Goal: Task Accomplishment & Management: Use online tool/utility

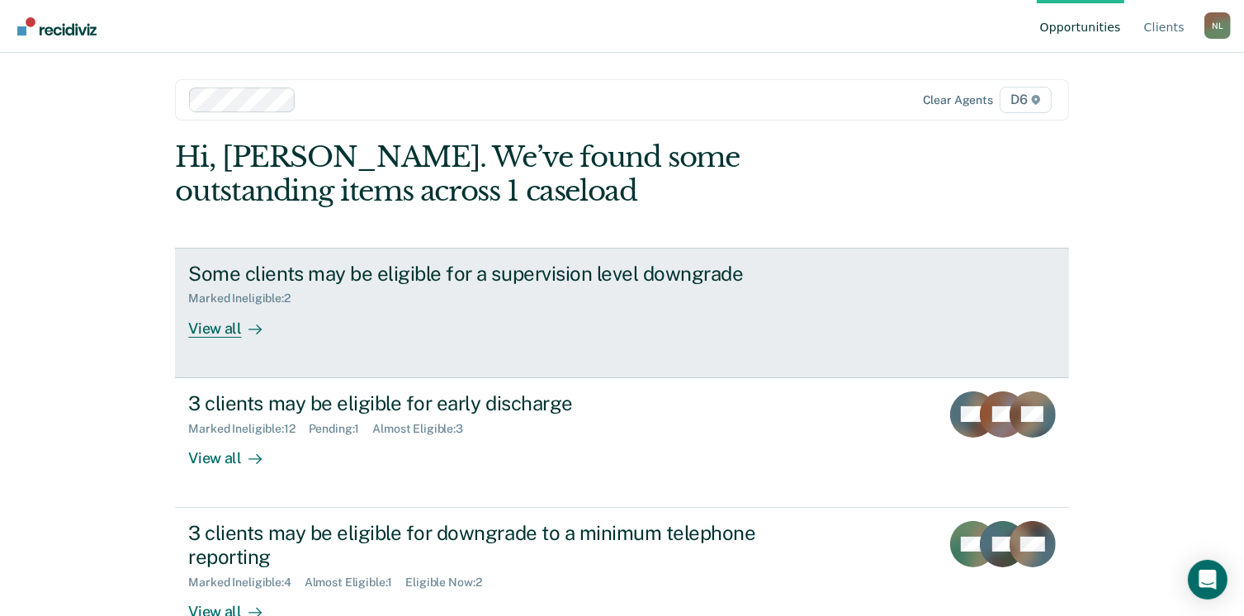
click at [206, 328] on div "View all" at bounding box center [234, 321] width 92 height 32
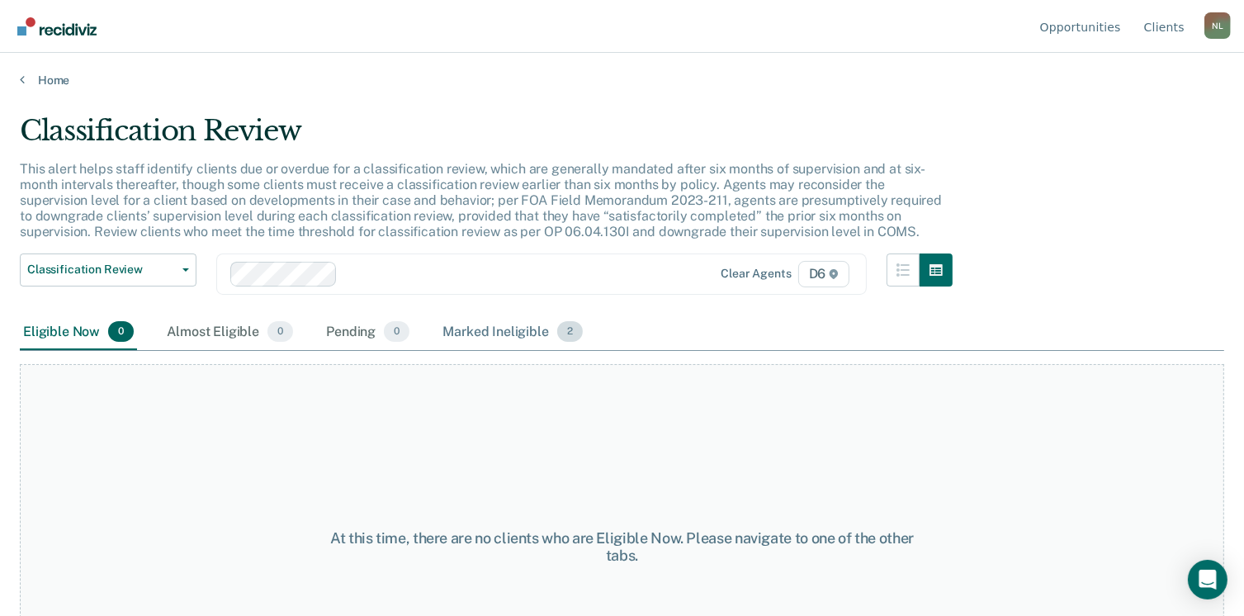
click at [499, 327] on div "Marked Ineligible 2" at bounding box center [512, 333] width 147 height 36
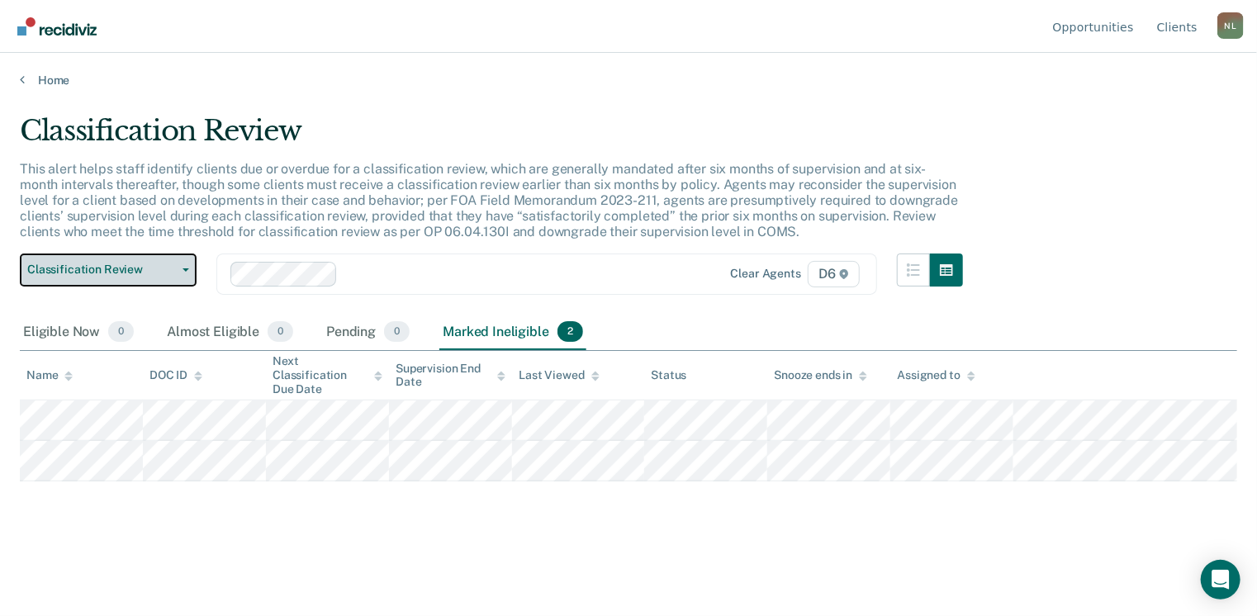
click at [124, 269] on span "Classification Review" at bounding box center [101, 270] width 149 height 14
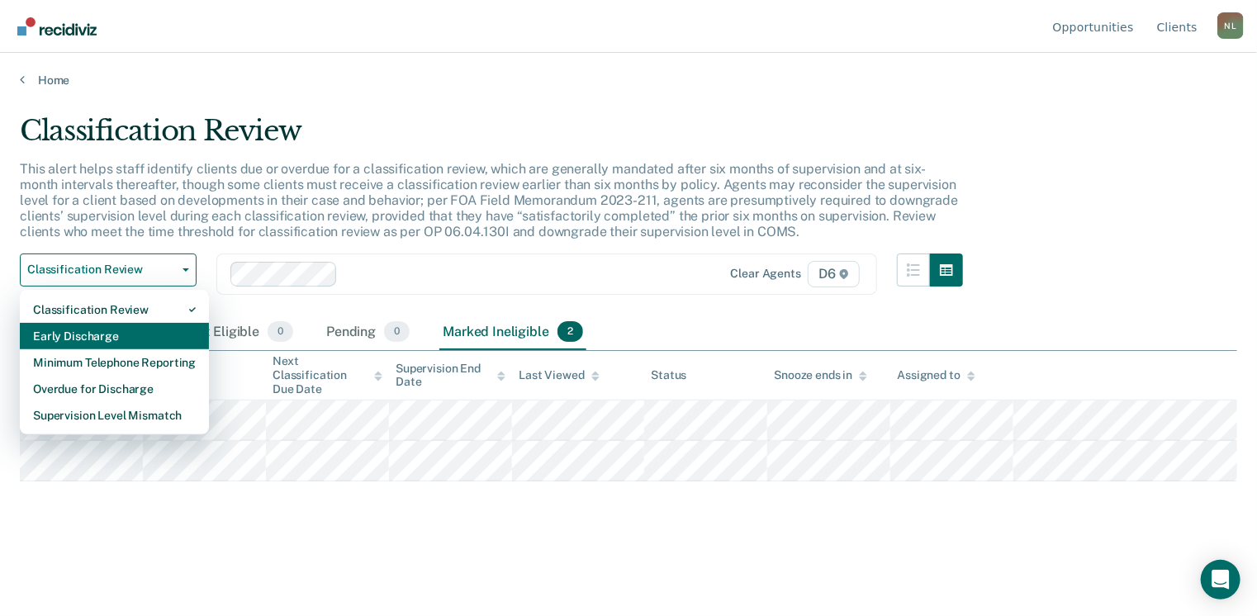
click at [69, 328] on div "Early Discharge" at bounding box center [114, 336] width 163 height 26
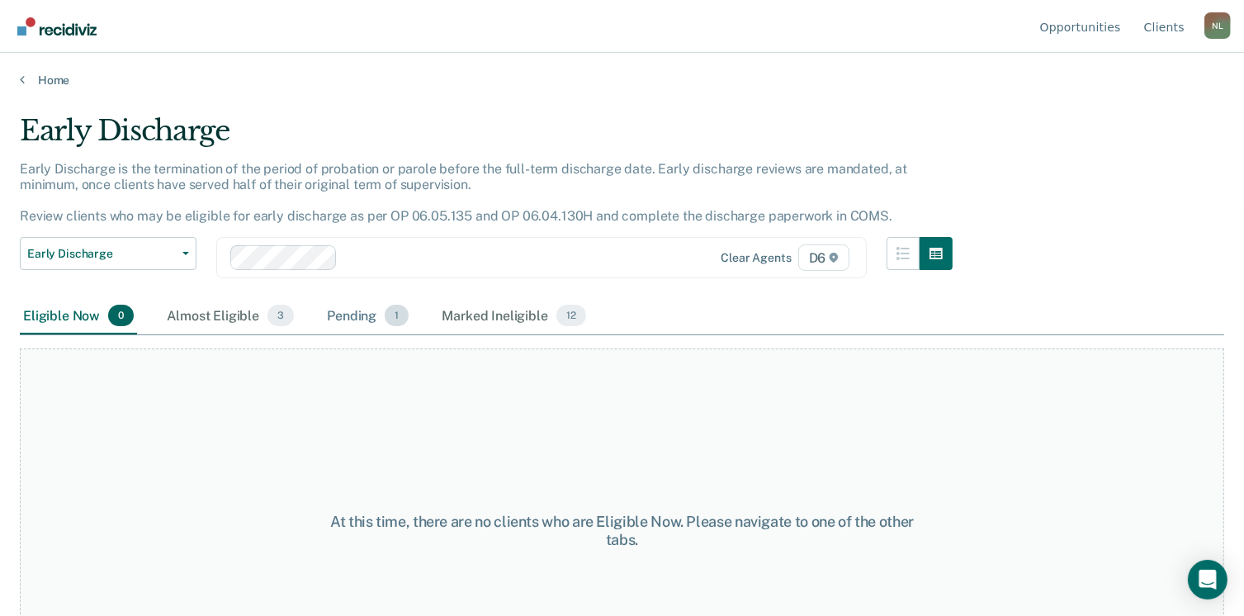
click at [340, 328] on div "Pending 1" at bounding box center [368, 316] width 88 height 36
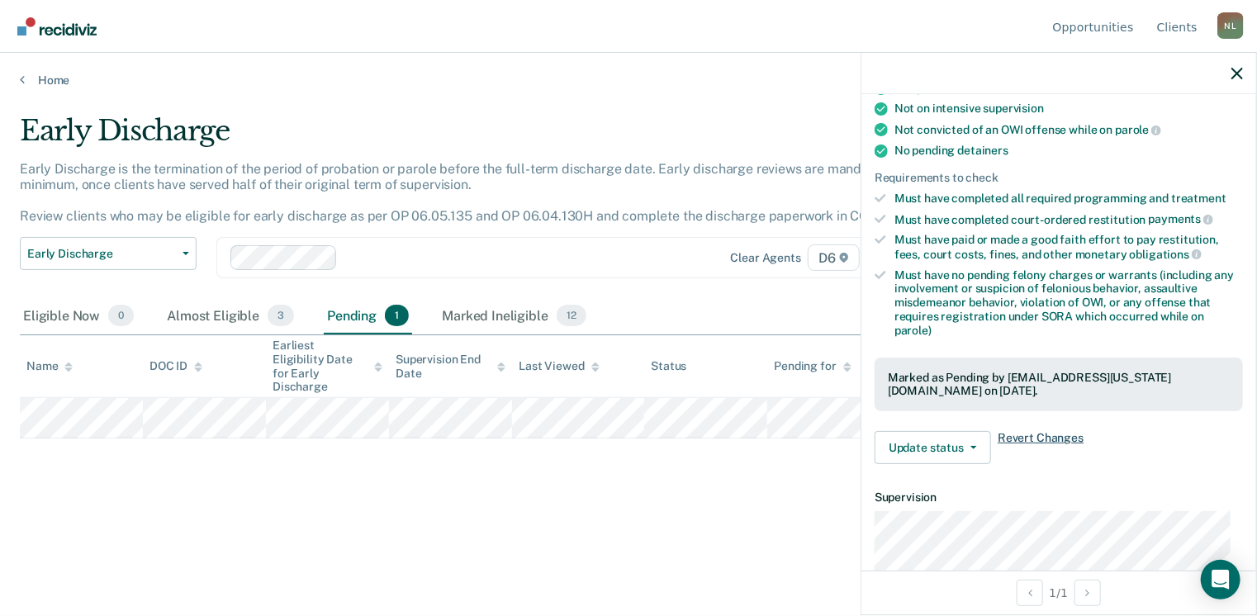
scroll to position [330, 0]
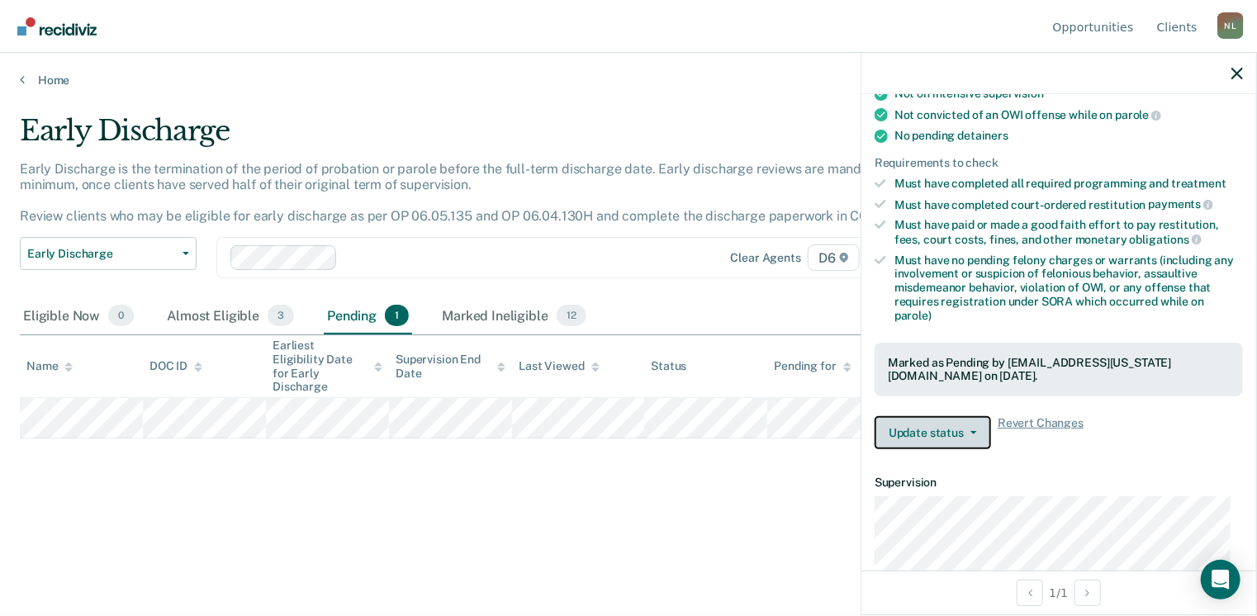
click at [968, 431] on span "button" at bounding box center [969, 432] width 13 height 3
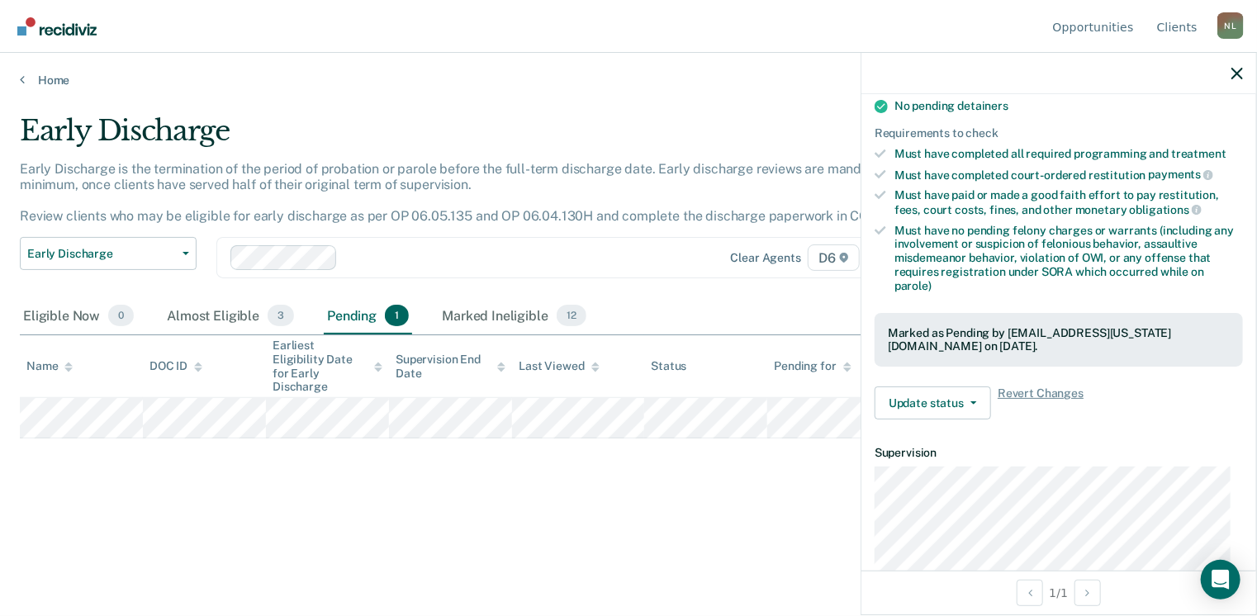
scroll to position [334, 0]
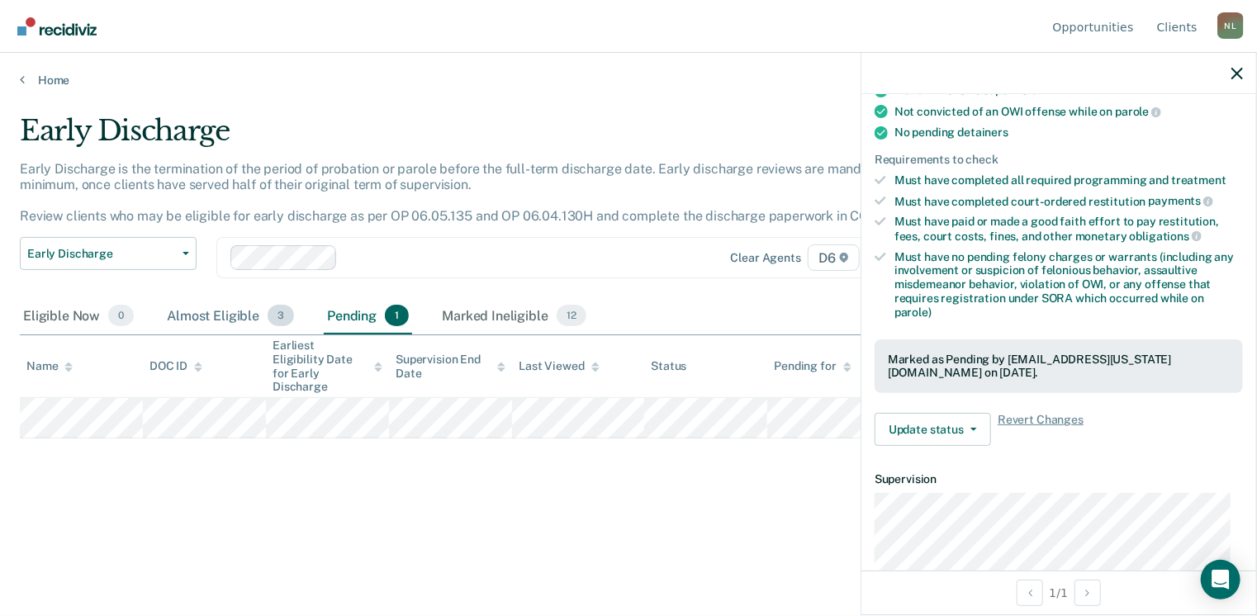
click at [181, 305] on div "Almost Eligible 3" at bounding box center [230, 316] width 134 height 36
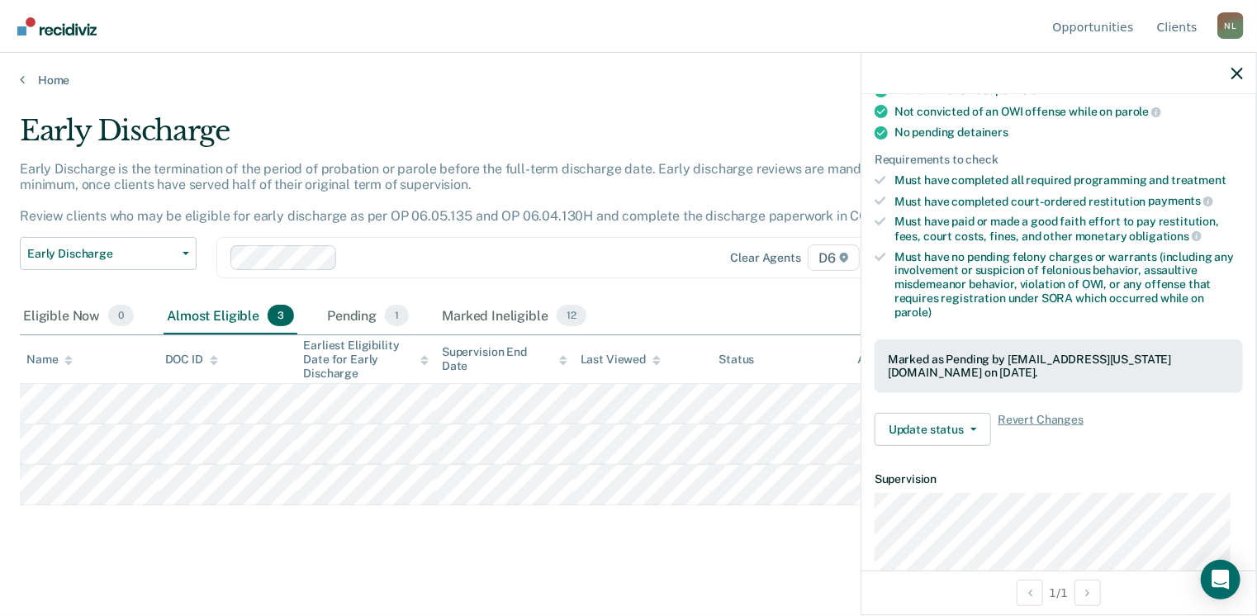
click at [321, 549] on main "Early Discharge Early Discharge is the termination of the period of probation o…" at bounding box center [628, 349] width 1257 height 523
click at [139, 243] on button "Early Discharge" at bounding box center [108, 253] width 177 height 33
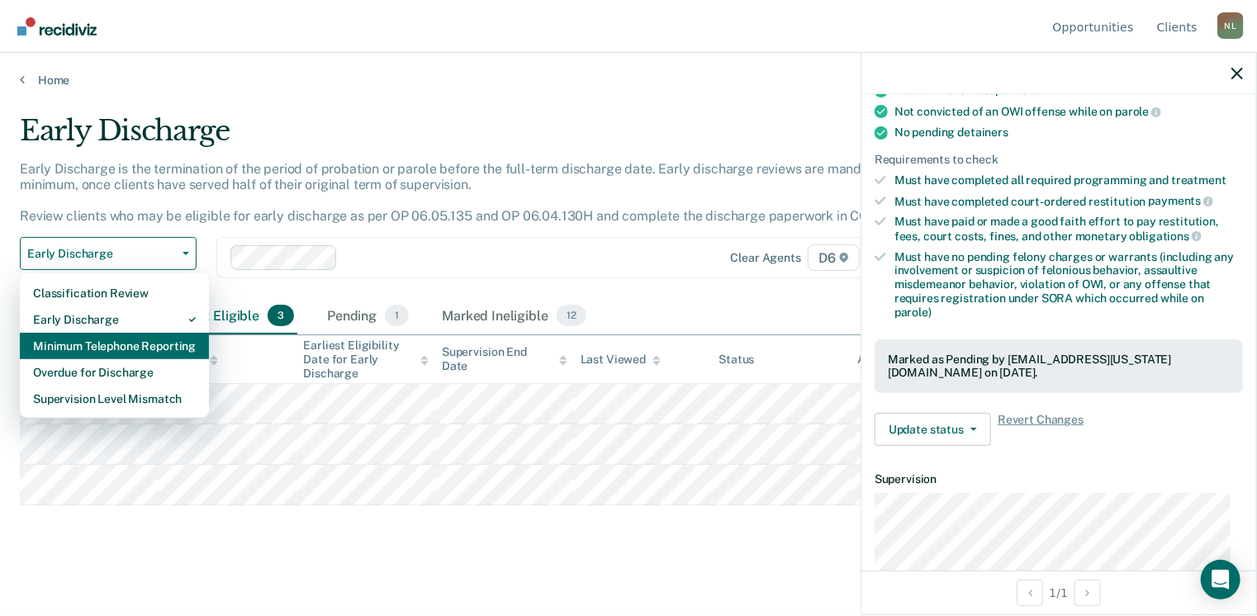
click at [103, 348] on div "Minimum Telephone Reporting" at bounding box center [114, 346] width 163 height 26
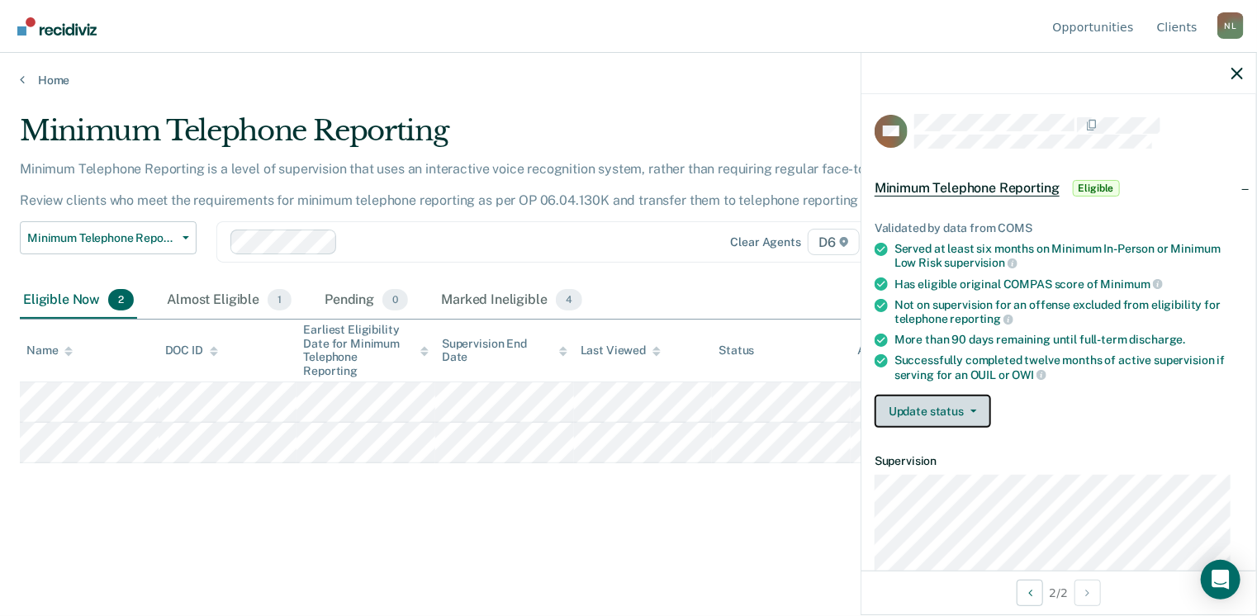
click at [927, 405] on button "Update status" at bounding box center [932, 411] width 116 height 33
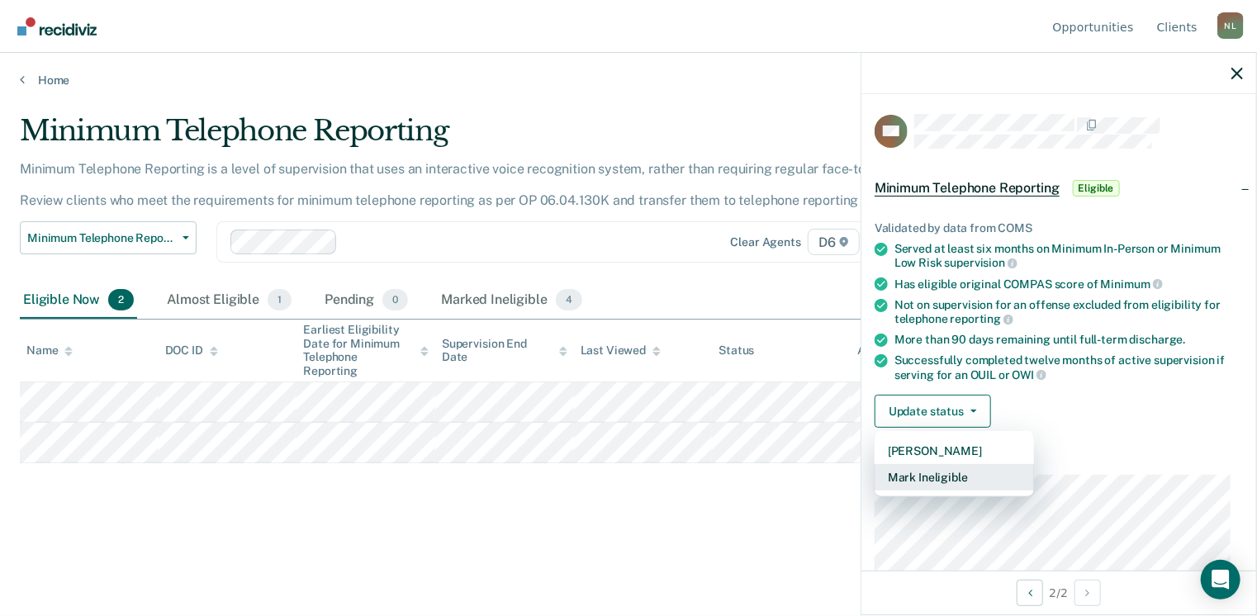
click at [921, 464] on button "Mark Ineligible" at bounding box center [953, 477] width 159 height 26
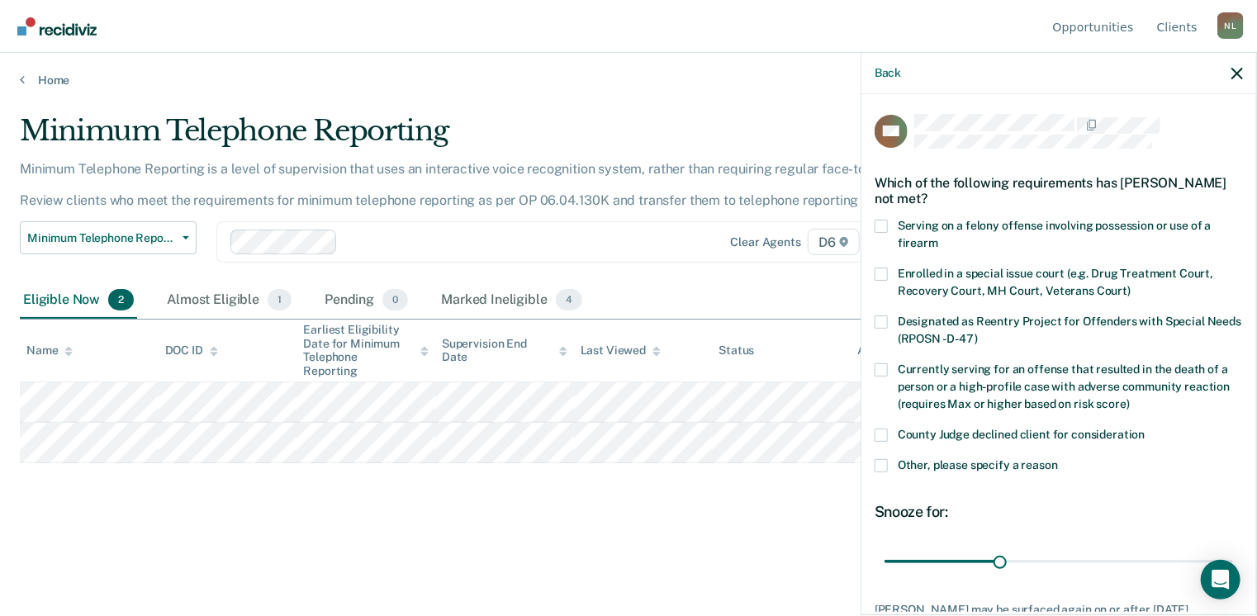
click at [882, 428] on span at bounding box center [880, 434] width 13 height 13
click at [1145, 428] on input "County Judge declined client for consideration" at bounding box center [1145, 428] width 0 height 0
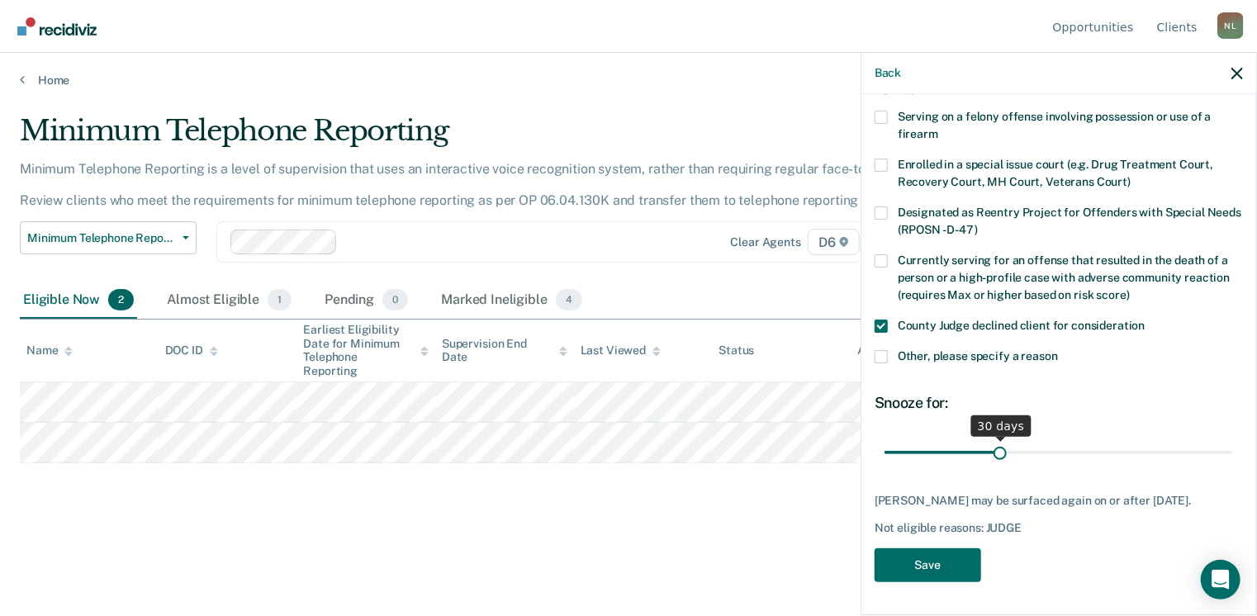
scroll to position [121, 0]
drag, startPoint x: 996, startPoint y: 438, endPoint x: 1262, endPoint y: 452, distance: 266.2
type input "90"
click at [1233, 452] on input "range" at bounding box center [1058, 452] width 348 height 29
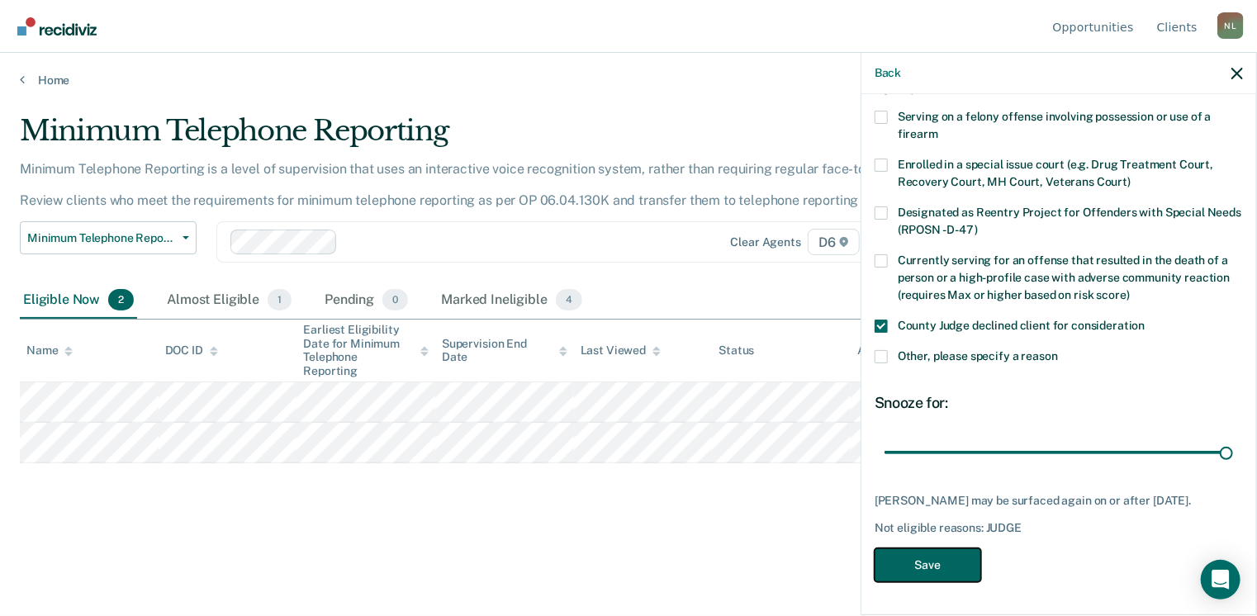
click at [917, 569] on button "Save" at bounding box center [927, 565] width 107 height 34
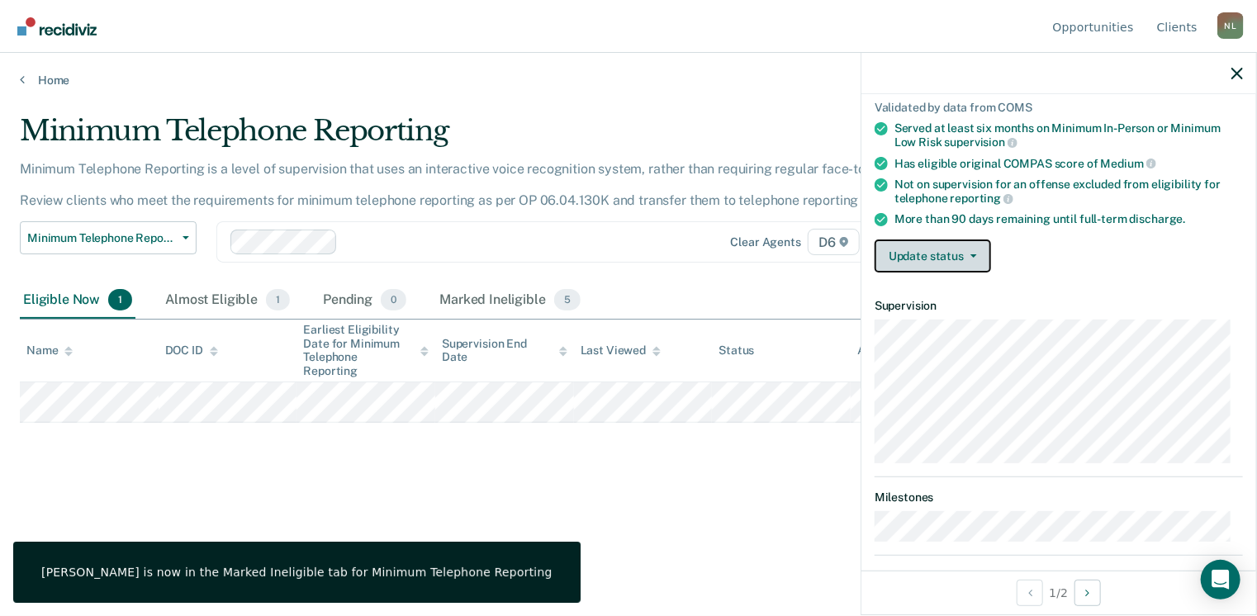
click at [963, 262] on button "Update status" at bounding box center [932, 255] width 116 height 33
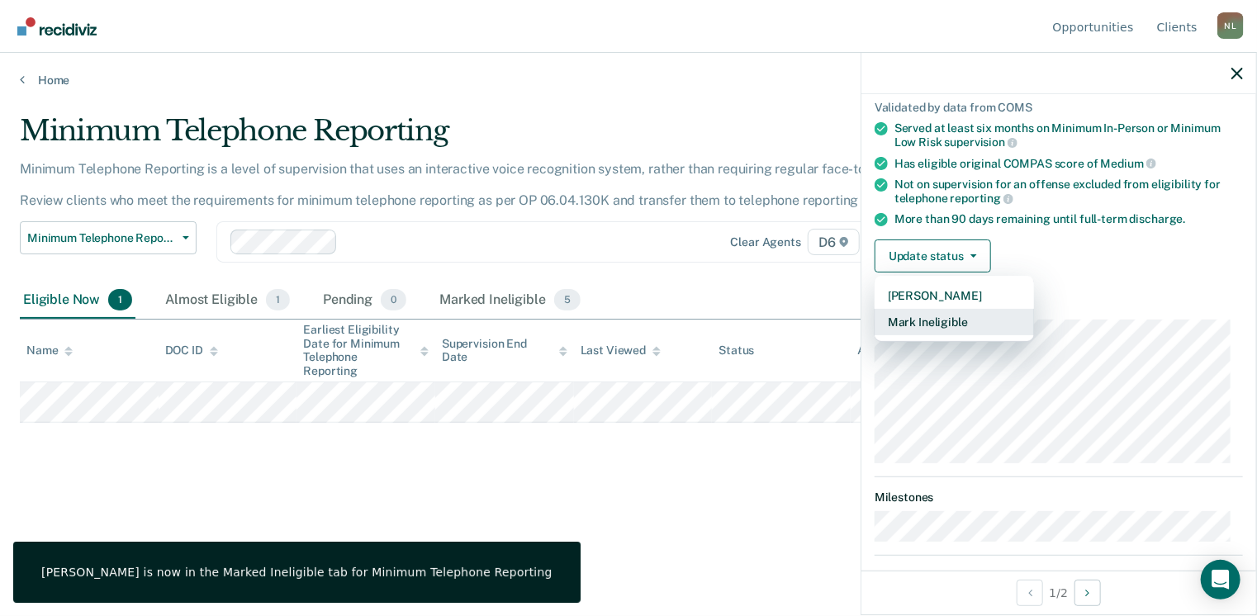
click at [925, 321] on button "Mark Ineligible" at bounding box center [953, 322] width 159 height 26
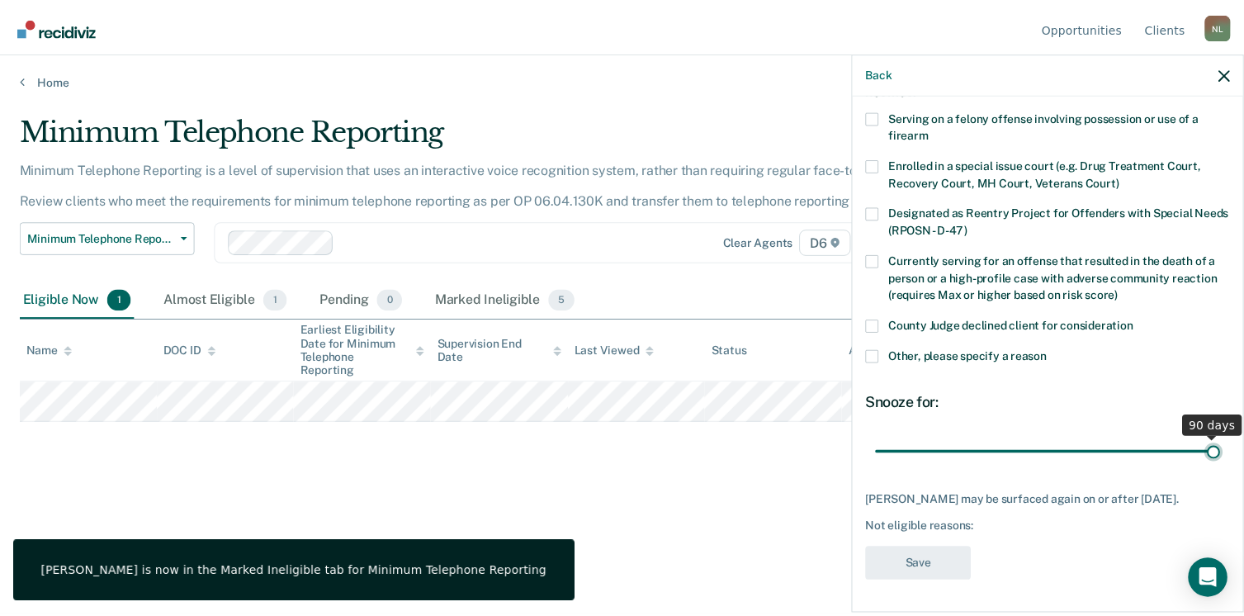
scroll to position [107, 0]
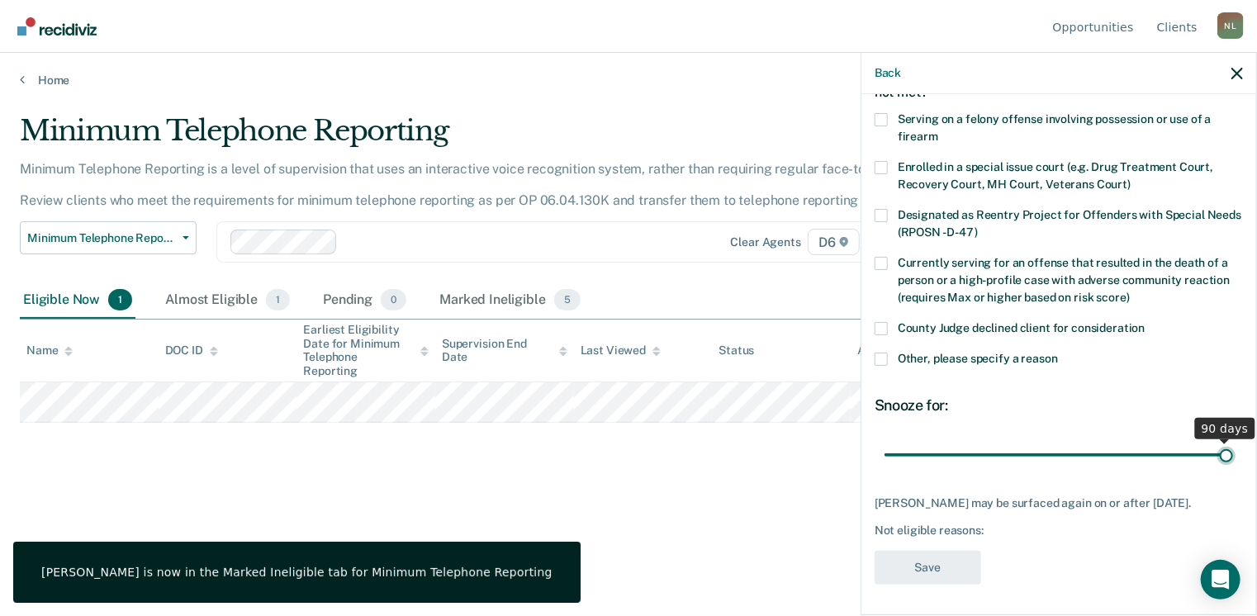
drag, startPoint x: 994, startPoint y: 437, endPoint x: 1262, endPoint y: 437, distance: 267.5
type input "90"
click at [1233, 441] on input "range" at bounding box center [1058, 455] width 348 height 29
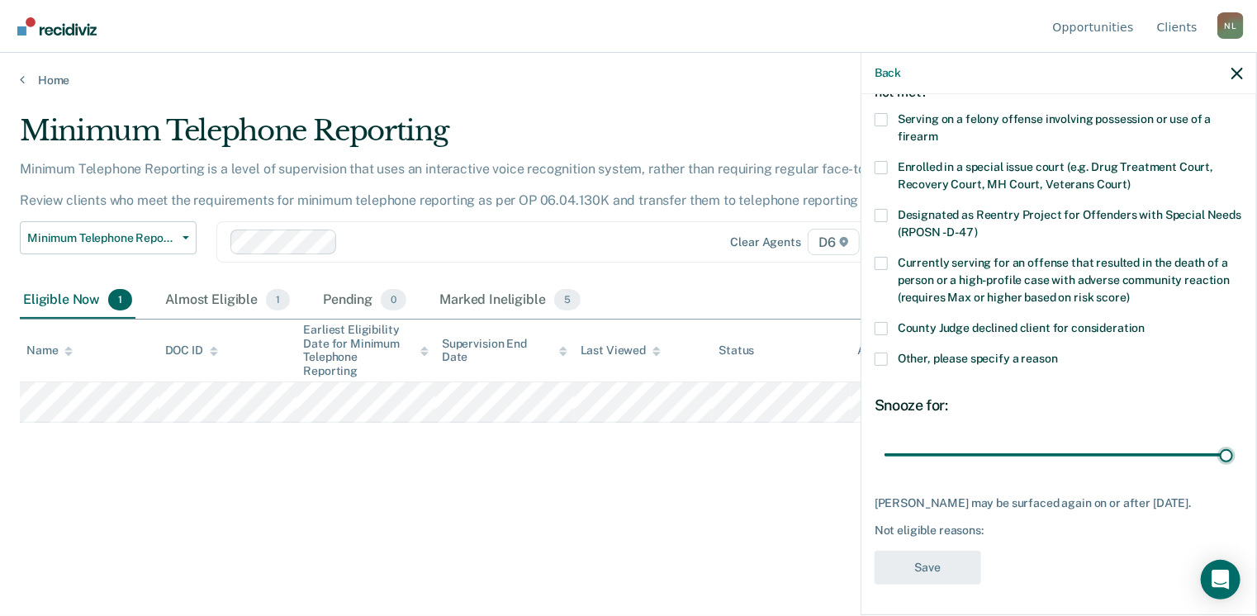
click at [875, 323] on span at bounding box center [880, 328] width 13 height 13
click at [1145, 322] on input "County Judge declined client for consideration" at bounding box center [1145, 322] width 0 height 0
click at [918, 566] on button "Save" at bounding box center [927, 568] width 107 height 34
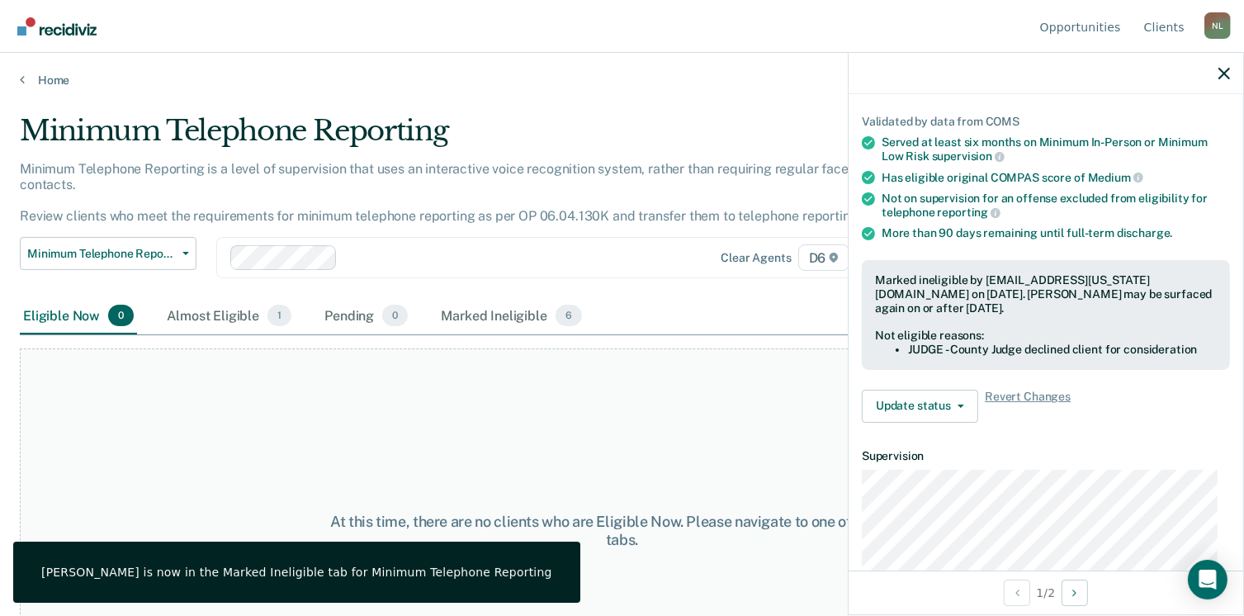
click at [1232, 75] on div at bounding box center [1046, 73] width 395 height 41
click at [71, 245] on button "Minimum Telephone Reporting" at bounding box center [108, 253] width 177 height 33
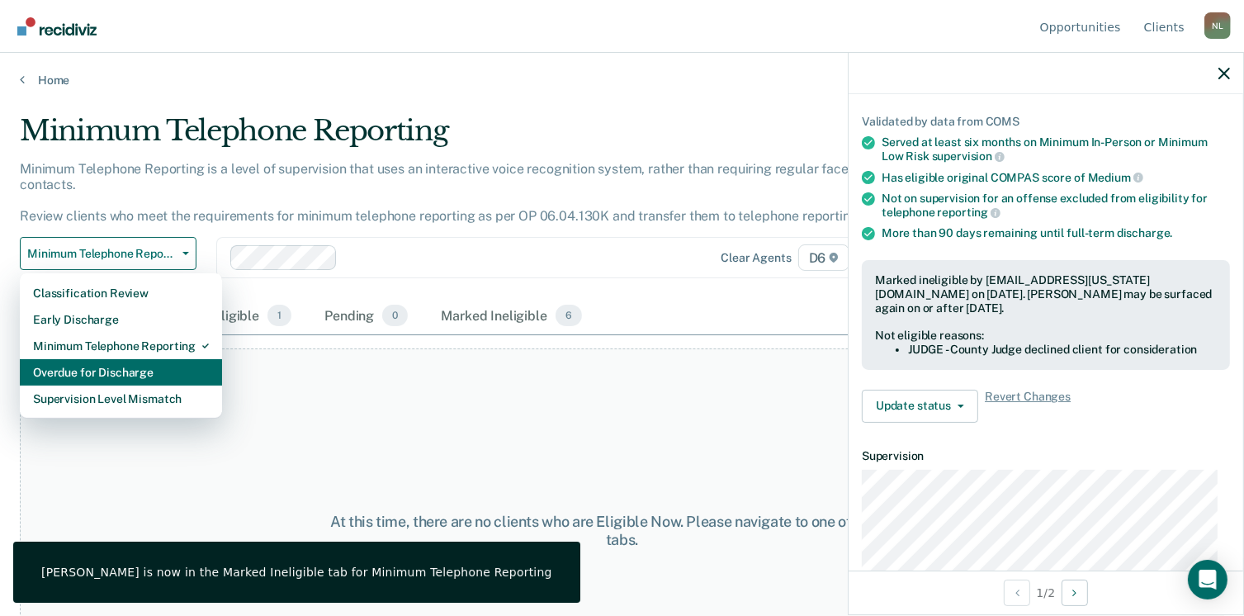
click at [89, 359] on div "Overdue for Discharge" at bounding box center [121, 372] width 176 height 26
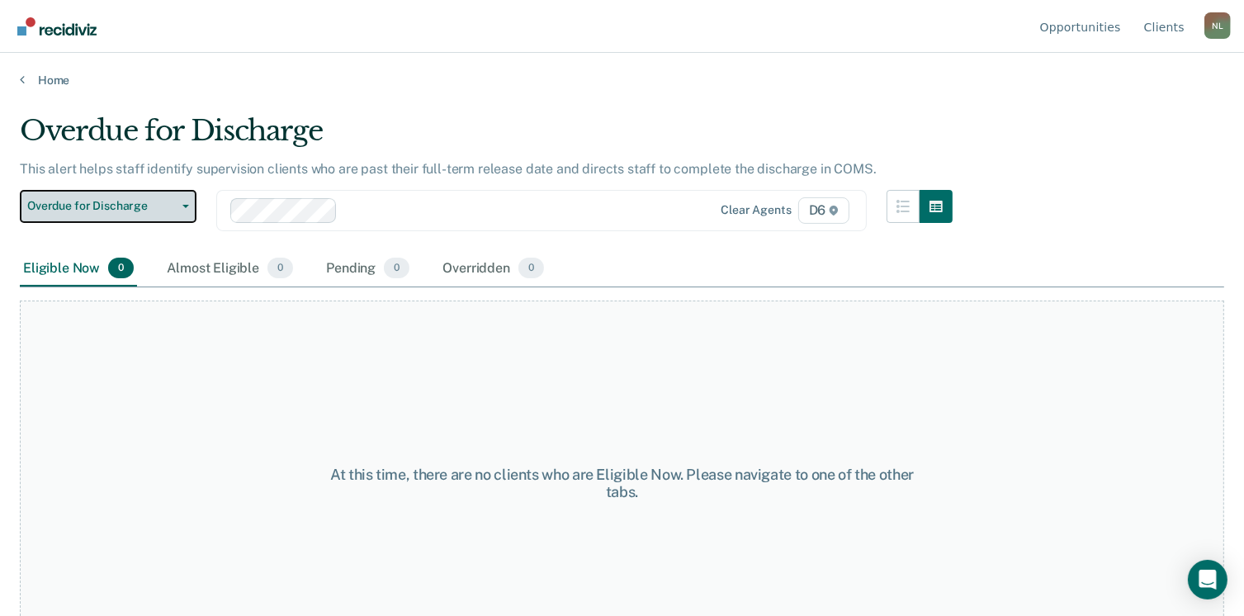
click at [132, 215] on button "Overdue for Discharge" at bounding box center [108, 206] width 177 height 33
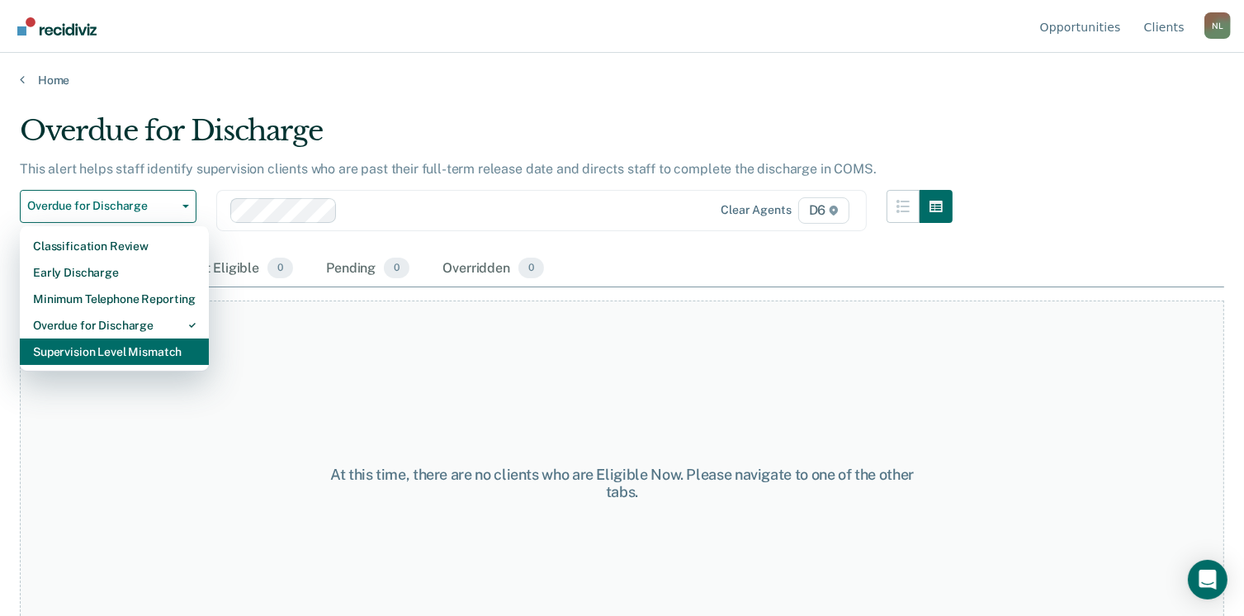
click at [97, 348] on div "Supervision Level Mismatch" at bounding box center [114, 351] width 163 height 26
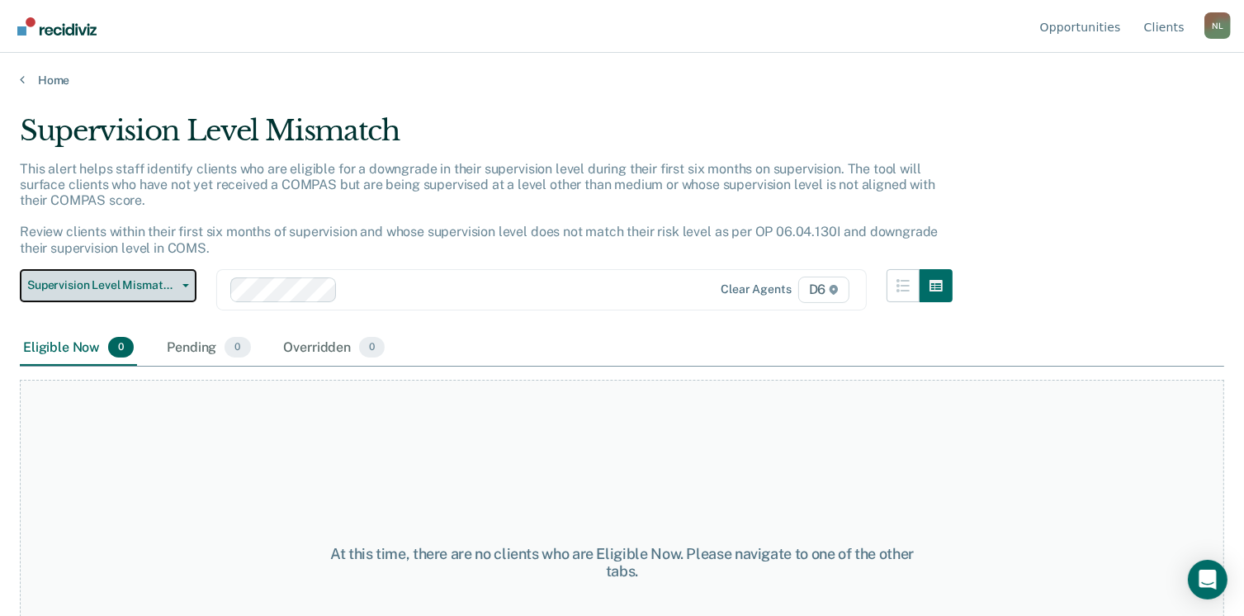
click at [90, 291] on span "Supervision Level Mismatch" at bounding box center [101, 285] width 149 height 14
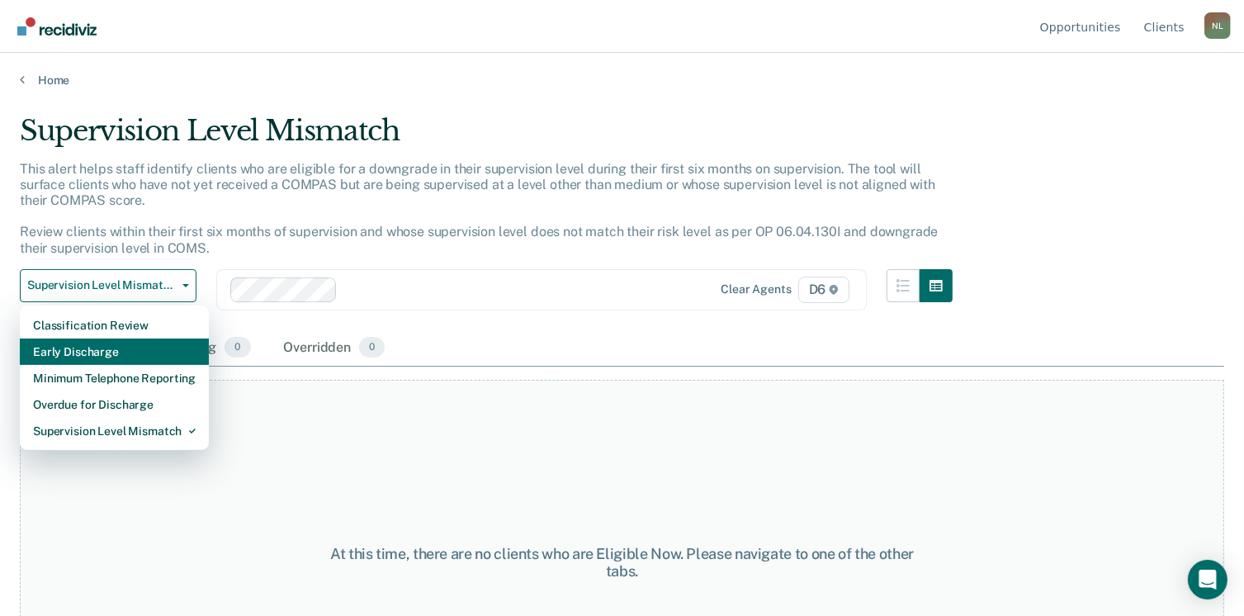
click at [93, 351] on div "Early Discharge" at bounding box center [114, 351] width 163 height 26
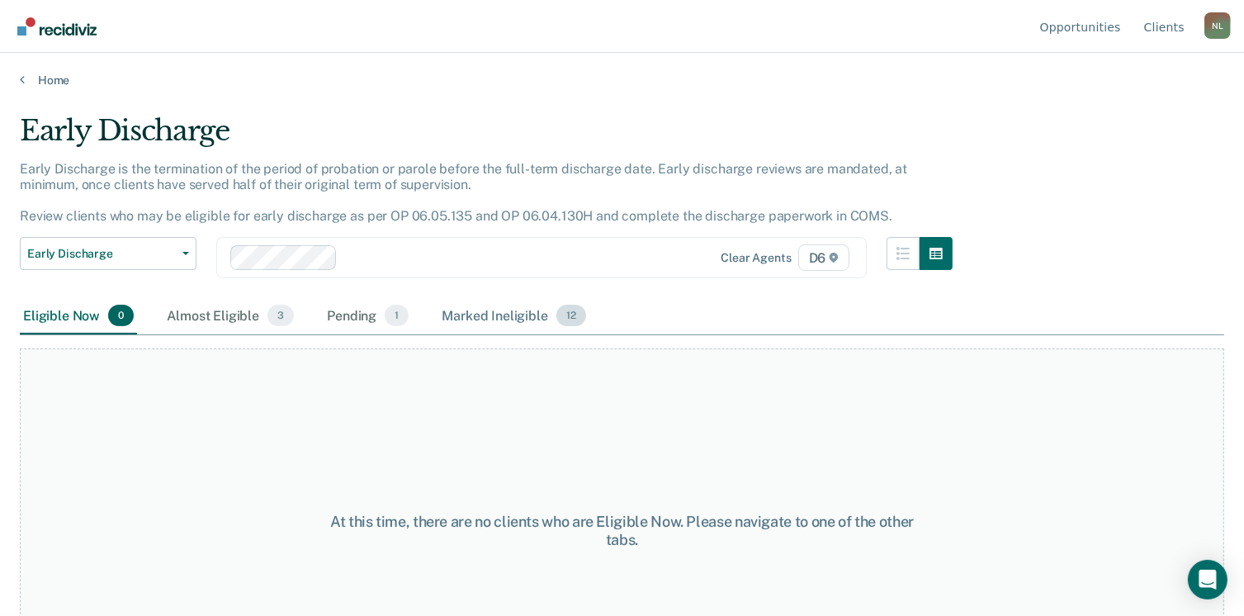
click at [447, 314] on div "Marked Ineligible 12" at bounding box center [513, 316] width 150 height 36
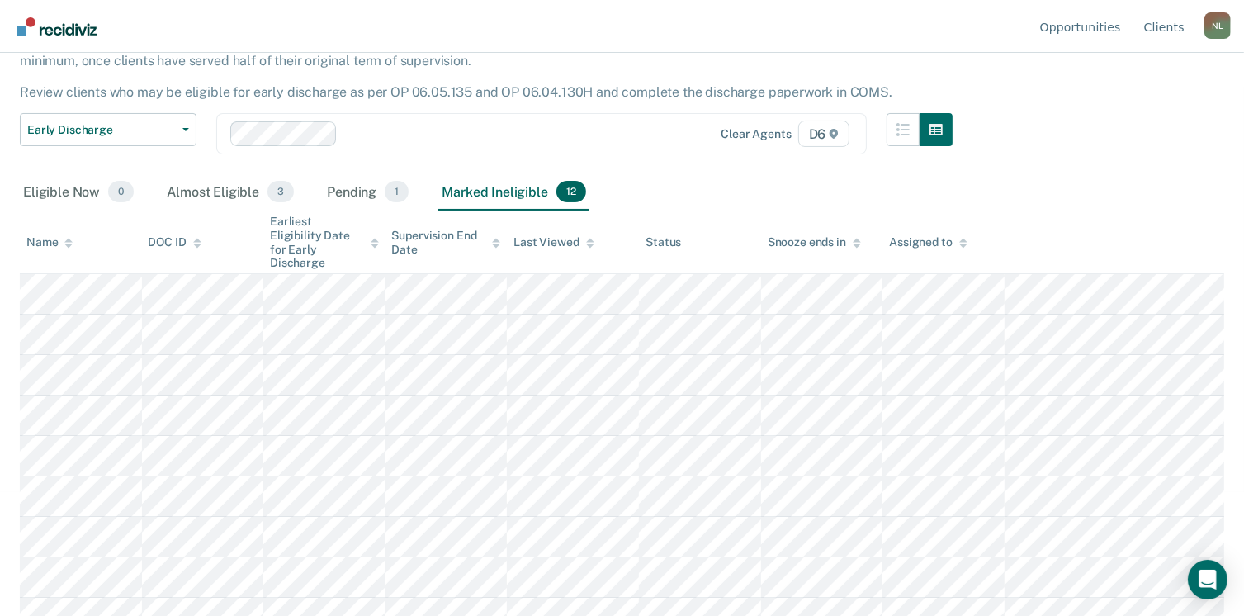
scroll to position [165, 0]
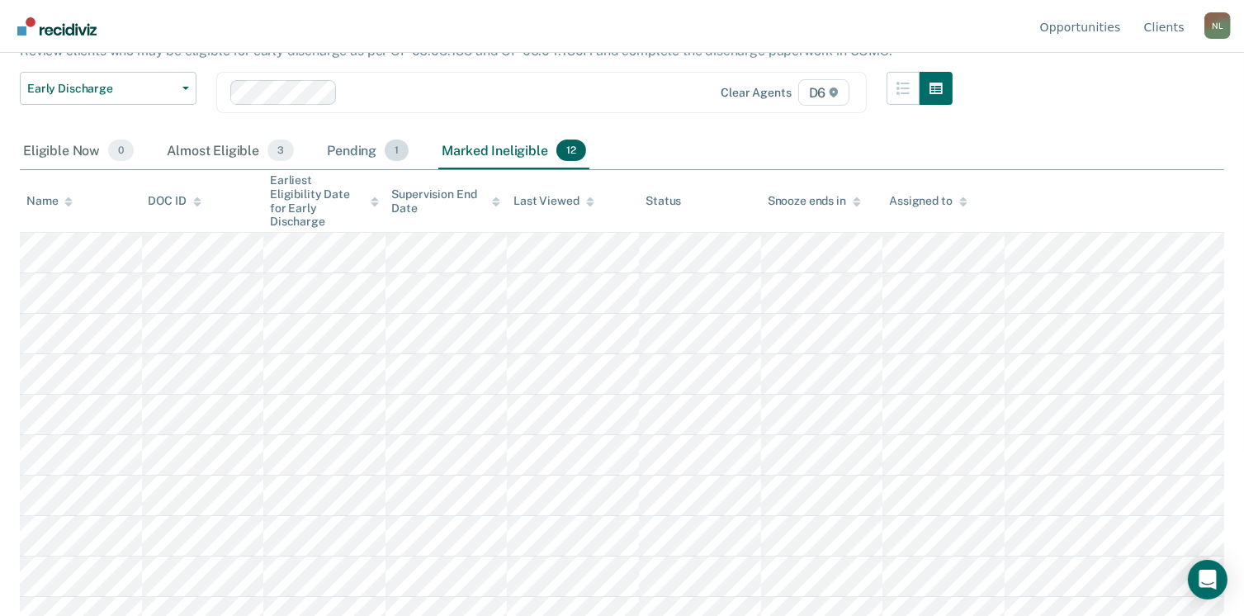
click at [354, 152] on div "Pending 1" at bounding box center [368, 151] width 88 height 36
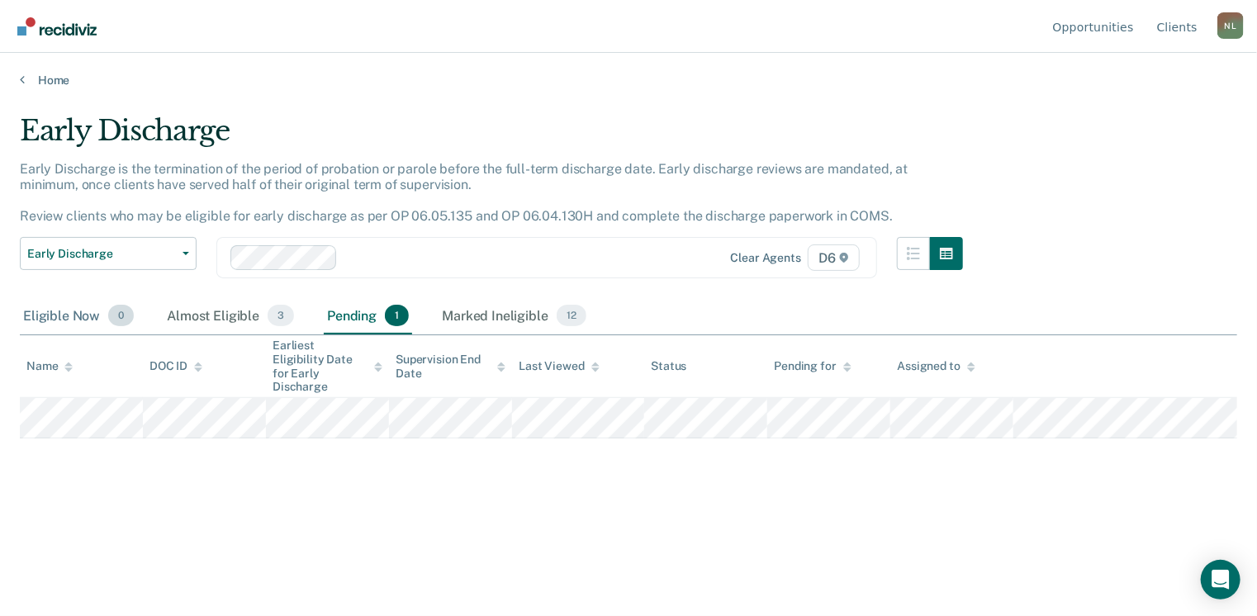
click at [43, 317] on div "Eligible Now 0" at bounding box center [78, 316] width 117 height 36
